Goal: Task Accomplishment & Management: Use online tool/utility

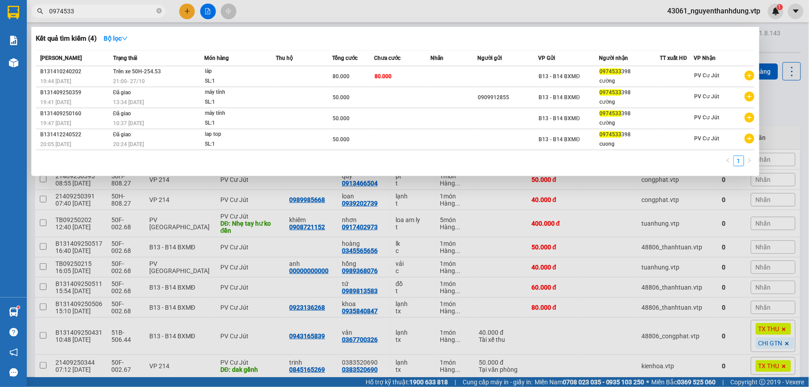
scroll to position [138, 0]
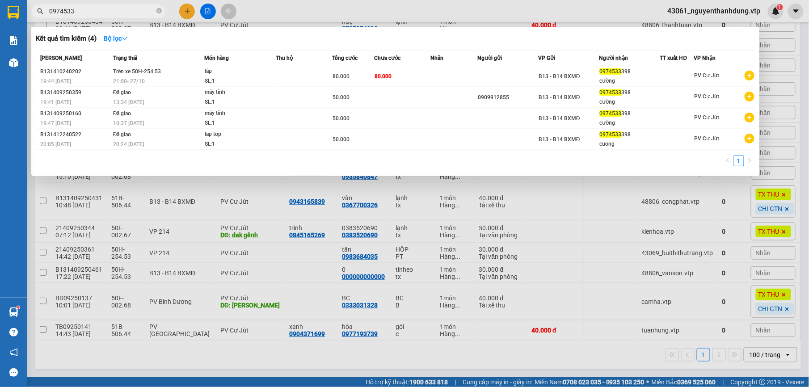
click at [619, 257] on div at bounding box center [404, 193] width 809 height 387
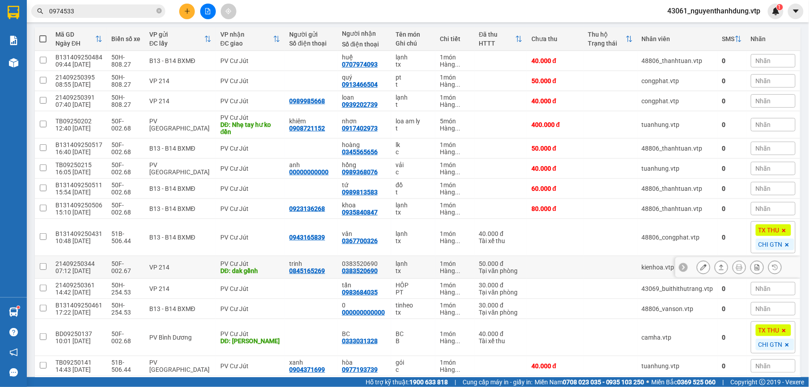
scroll to position [79, 0]
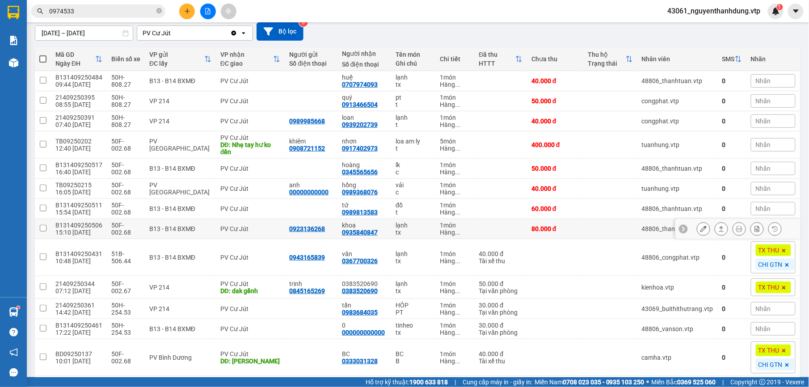
click at [700, 232] on icon at bounding box center [703, 229] width 6 height 6
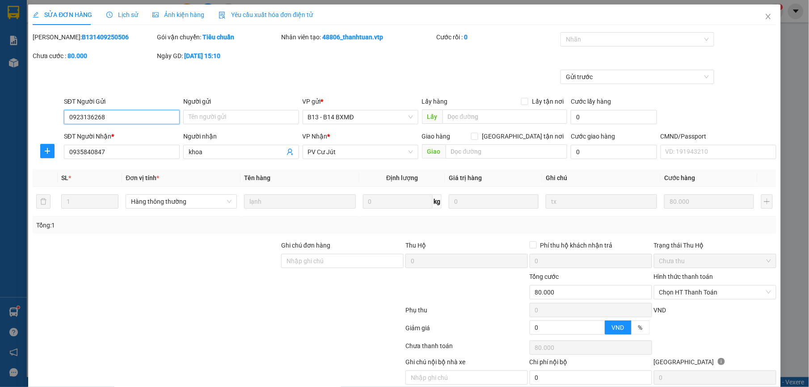
type input "0923136268"
type input "0935840847"
type input "khoa"
type input "80.000"
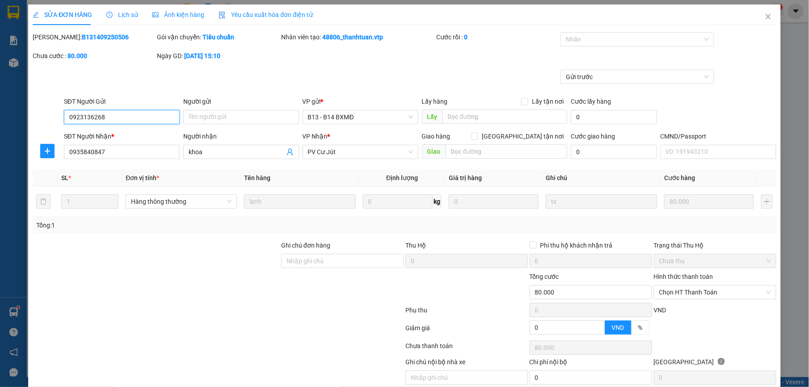
type input "4.000"
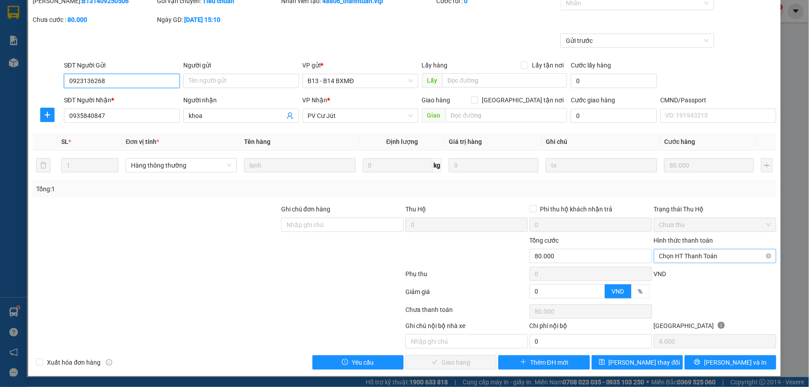
click at [698, 260] on span "Chọn HT Thanh Toán" at bounding box center [715, 255] width 112 height 13
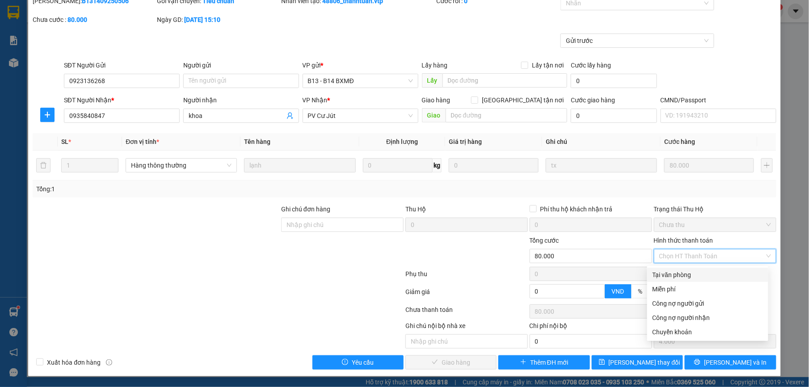
click at [670, 276] on div "Tại văn phòng" at bounding box center [707, 275] width 110 height 10
type input "0"
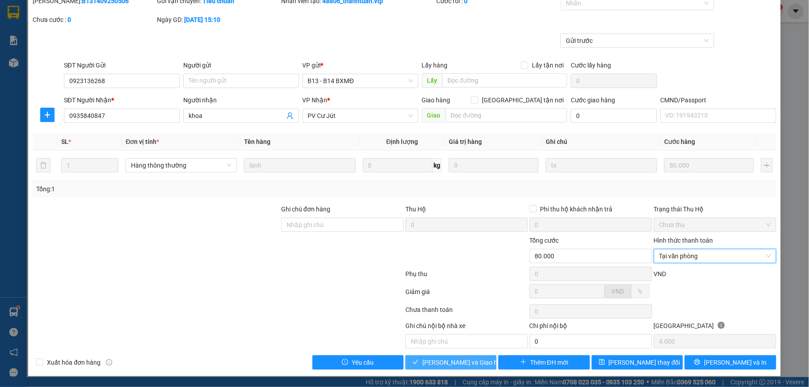
click at [442, 365] on span "[PERSON_NAME] và Giao hàng" at bounding box center [465, 363] width 86 height 10
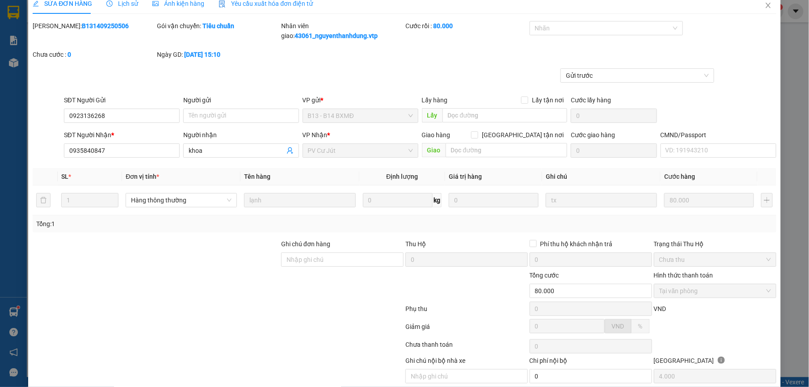
scroll to position [0, 0]
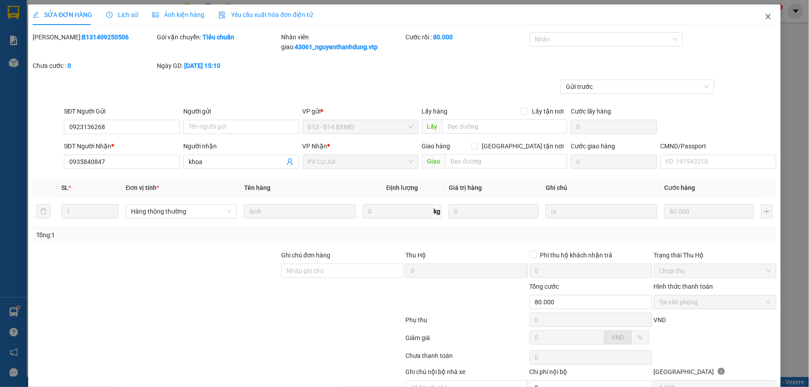
click at [766, 9] on span "Close" at bounding box center [768, 16] width 25 height 25
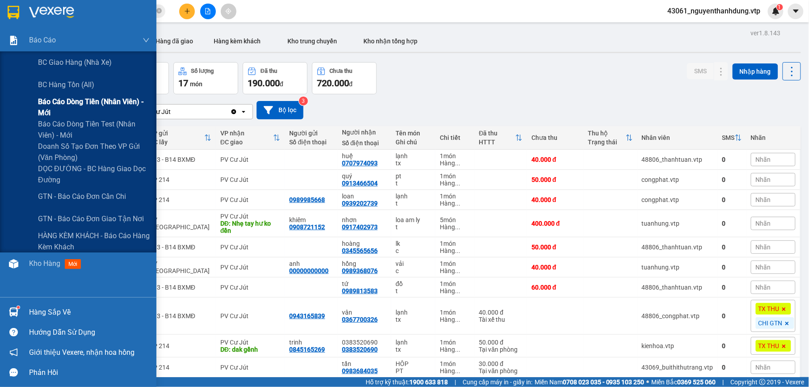
click at [78, 99] on span "Báo cáo dòng tiền (nhân viên) - mới" at bounding box center [94, 107] width 112 height 22
